Goal: Register for event/course

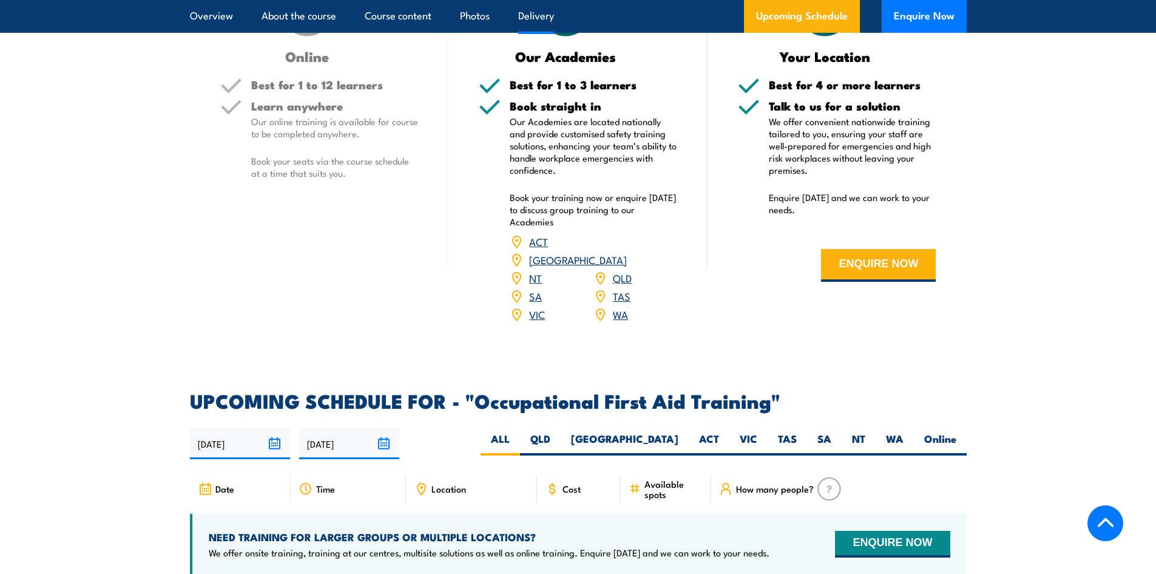
scroll to position [2003, 0]
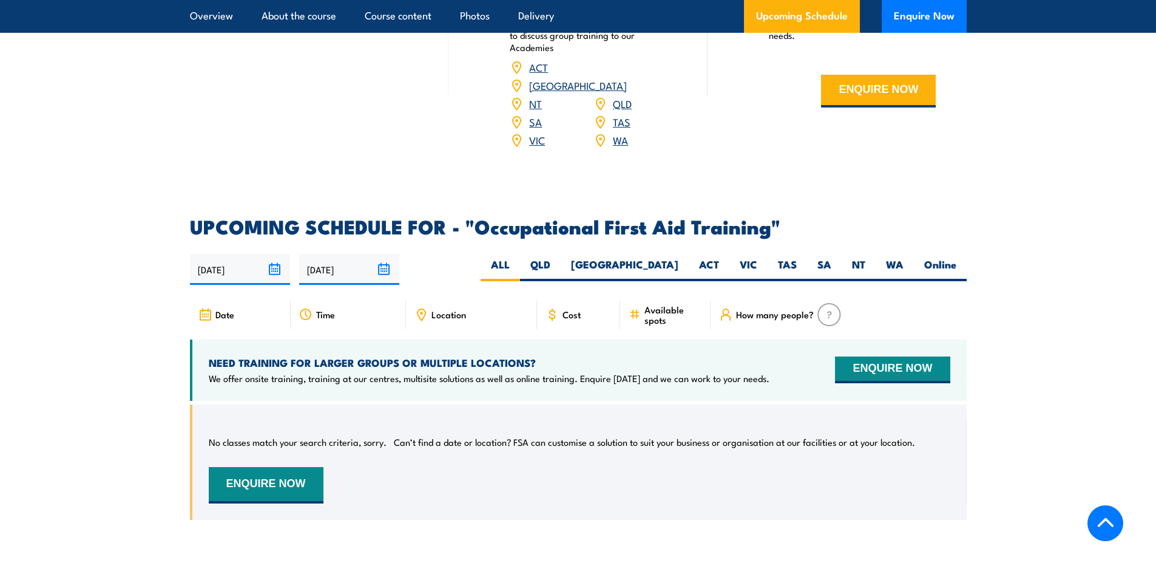
click at [561, 300] on div "Cost" at bounding box center [579, 314] width 84 height 29
click at [673, 257] on label "[GEOGRAPHIC_DATA]" at bounding box center [625, 269] width 128 height 24
click at [679, 257] on input "[GEOGRAPHIC_DATA]" at bounding box center [683, 261] width 8 height 8
radio input "true"
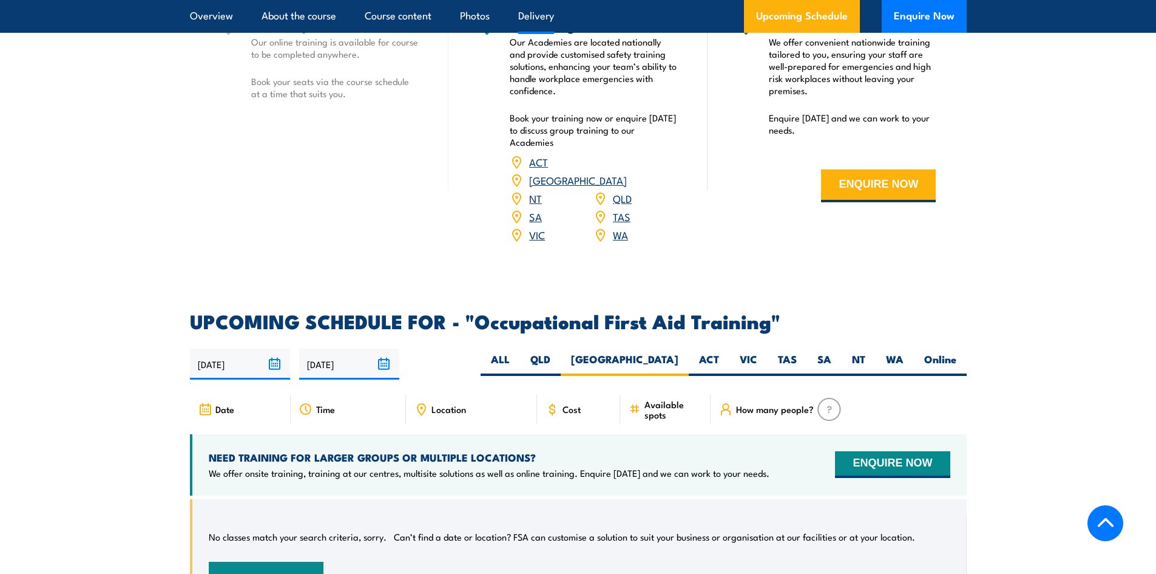
scroll to position [1903, 0]
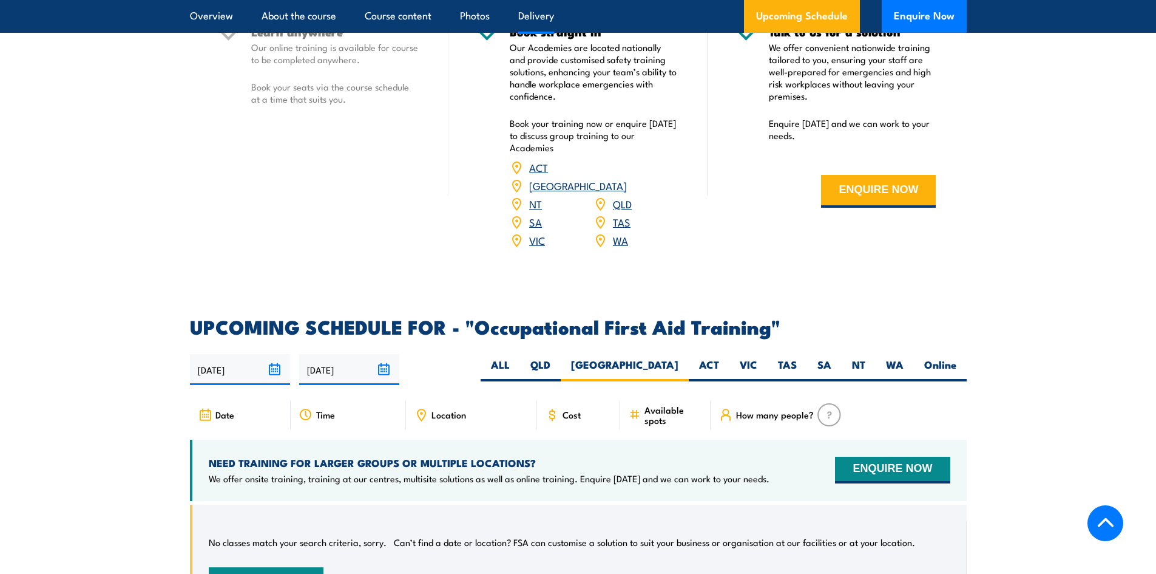
click at [566, 409] on span "Cost" at bounding box center [572, 414] width 18 height 10
click at [665, 358] on label "[GEOGRAPHIC_DATA]" at bounding box center [625, 370] width 128 height 24
click at [679, 358] on input "[GEOGRAPHIC_DATA]" at bounding box center [683, 362] width 8 height 8
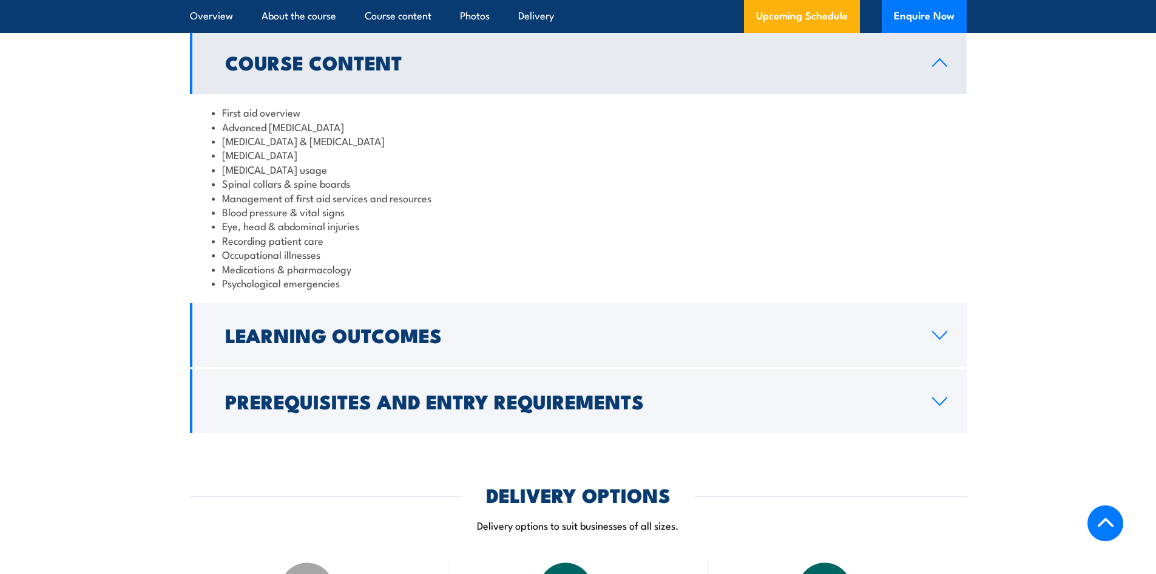
scroll to position [1114, 0]
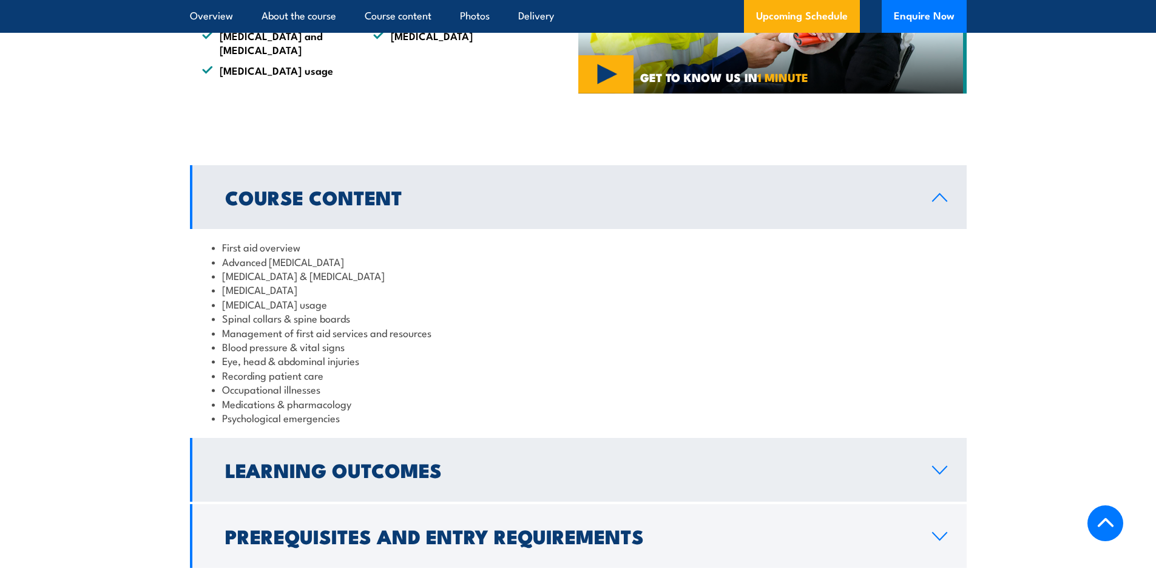
click at [937, 465] on icon at bounding box center [940, 470] width 16 height 10
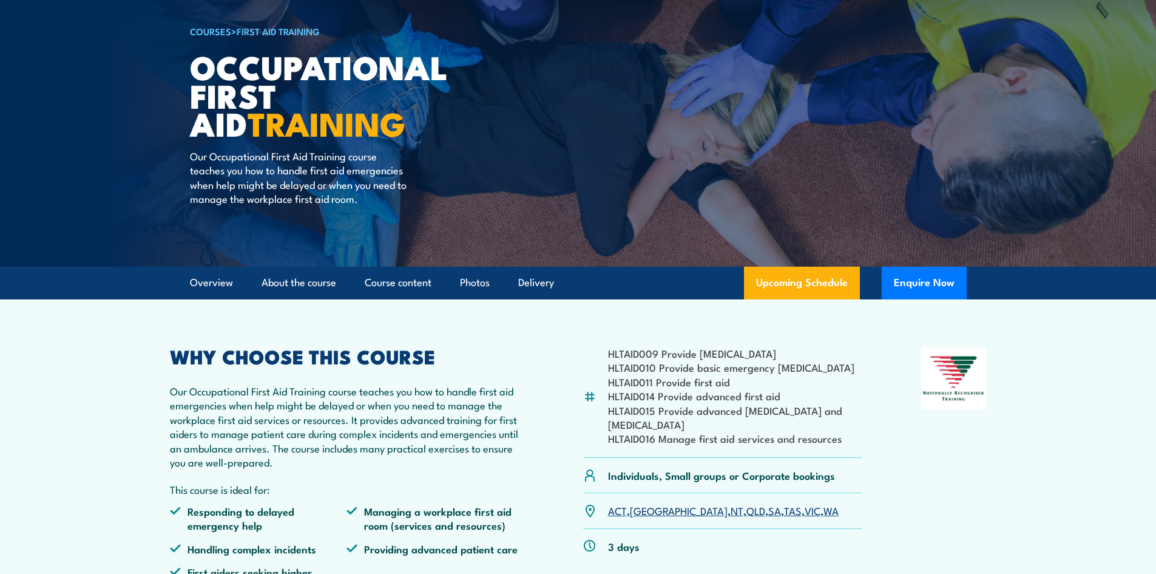
scroll to position [0, 0]
